Goal: Find specific page/section: Find specific page/section

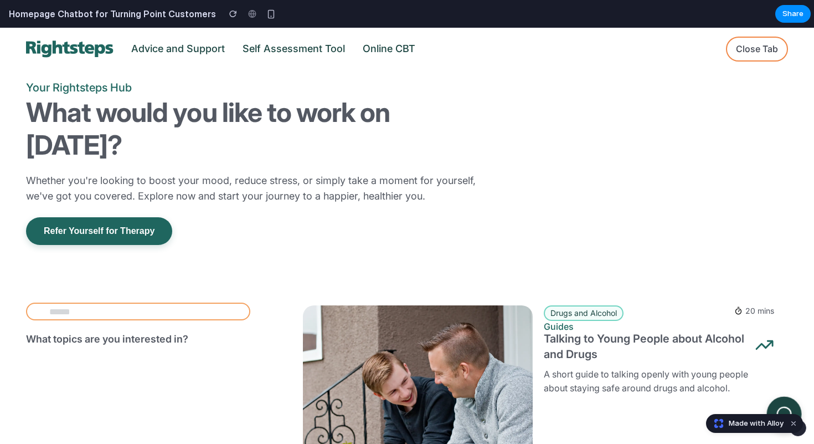
click at [781, 400] on button at bounding box center [784, 413] width 35 height 35
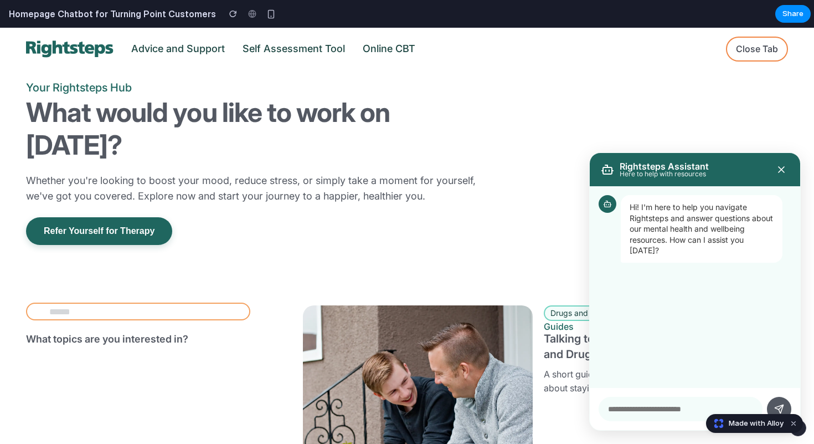
click at [781, 167] on icon at bounding box center [781, 169] width 11 height 11
